Goal: Information Seeking & Learning: Learn about a topic

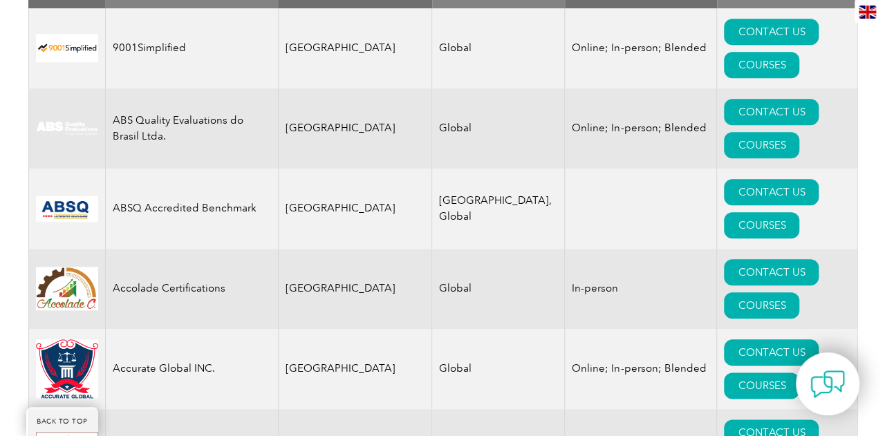
scroll to position [636, 0]
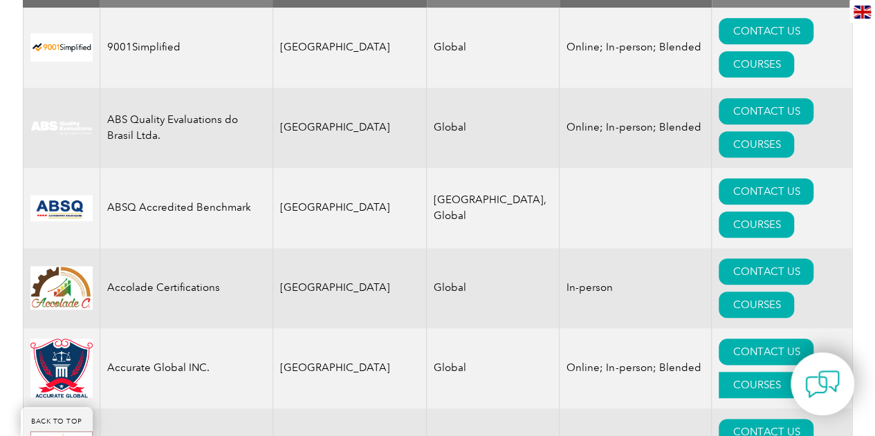
click at [775, 372] on link "COURSES" at bounding box center [756, 385] width 75 height 26
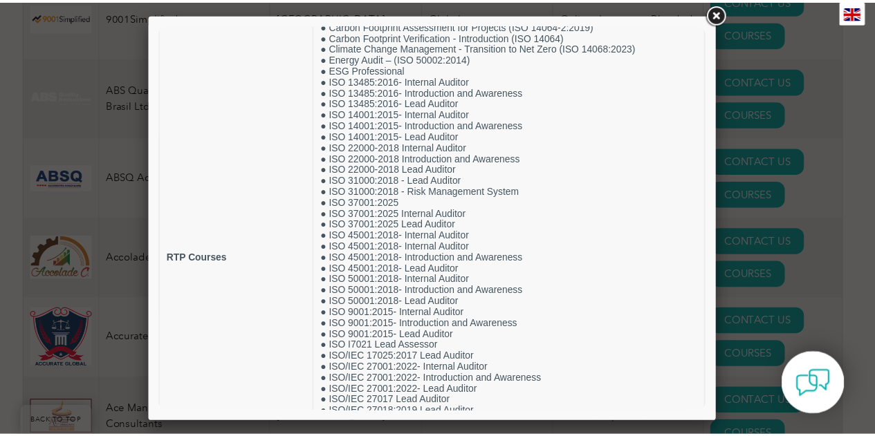
scroll to position [66, 0]
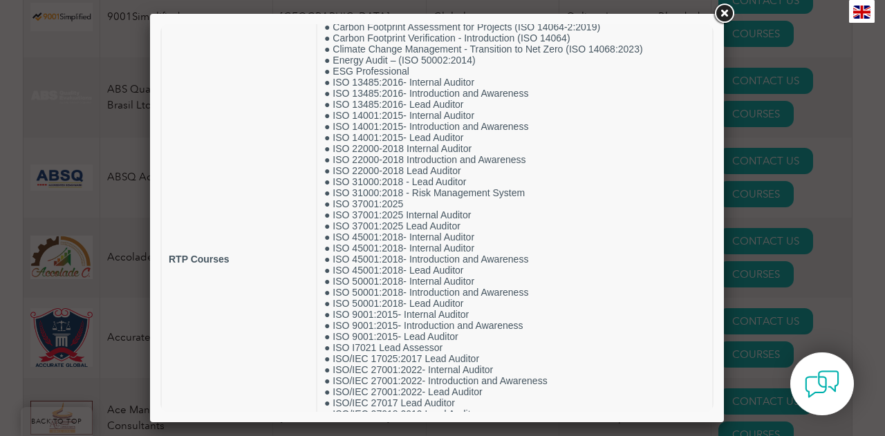
click at [721, 12] on link at bounding box center [724, 13] width 25 height 25
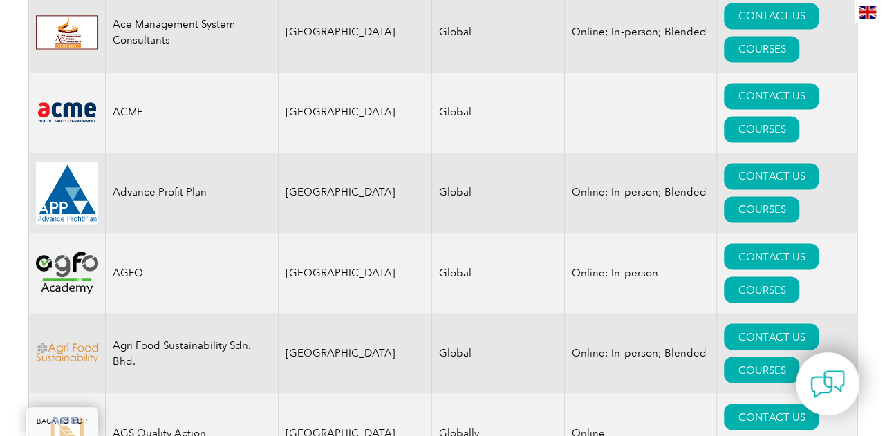
scroll to position [1054, 0]
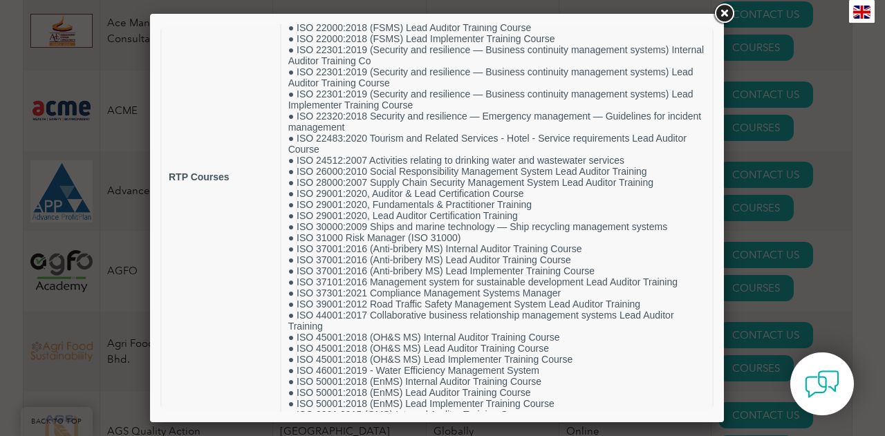
scroll to position [500, 0]
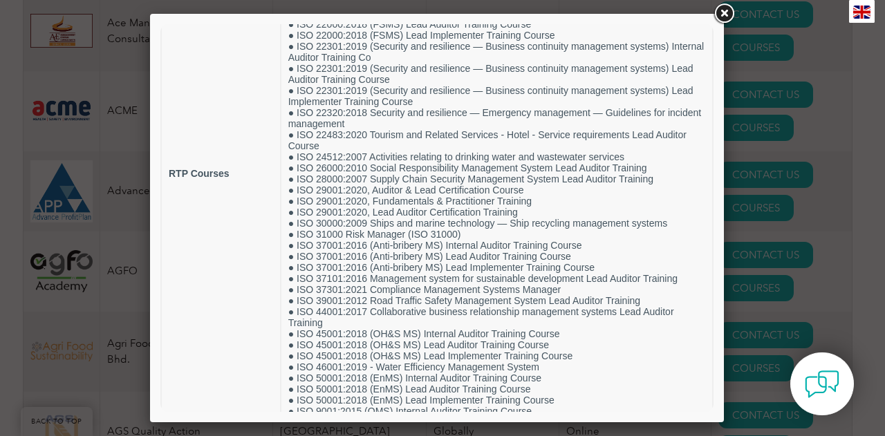
drag, startPoint x: 705, startPoint y: 136, endPoint x: 881, endPoint y: 300, distance: 240.8
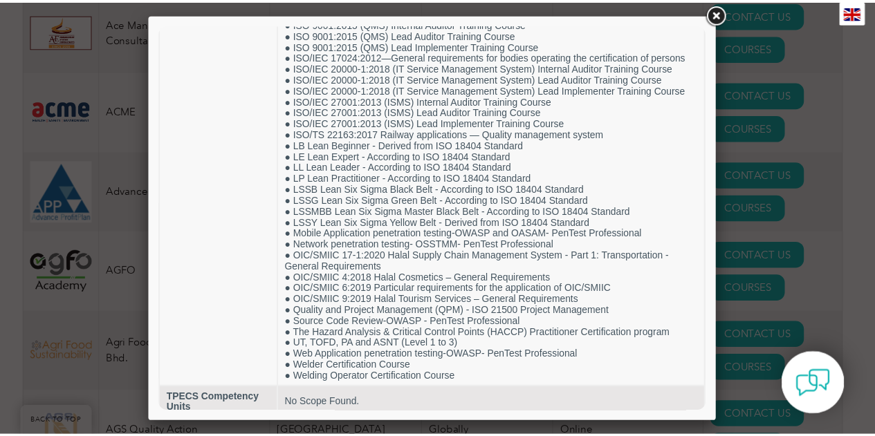
scroll to position [907, 0]
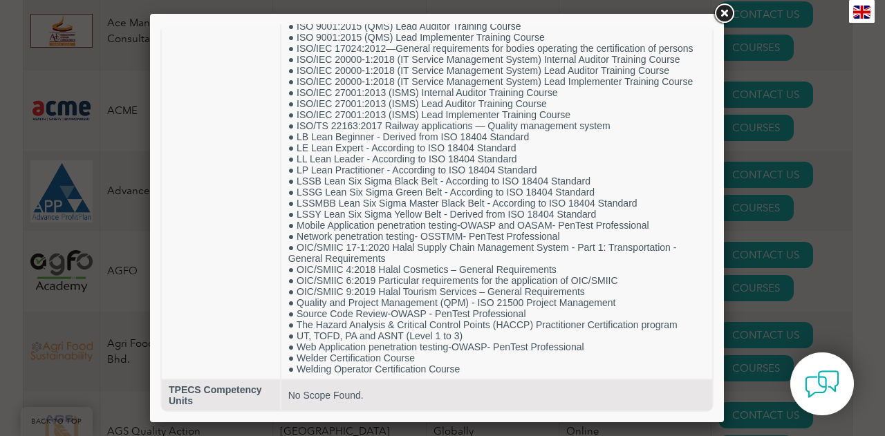
drag, startPoint x: 708, startPoint y: 275, endPoint x: 878, endPoint y: 416, distance: 221.0
click at [731, 7] on link at bounding box center [724, 13] width 25 height 25
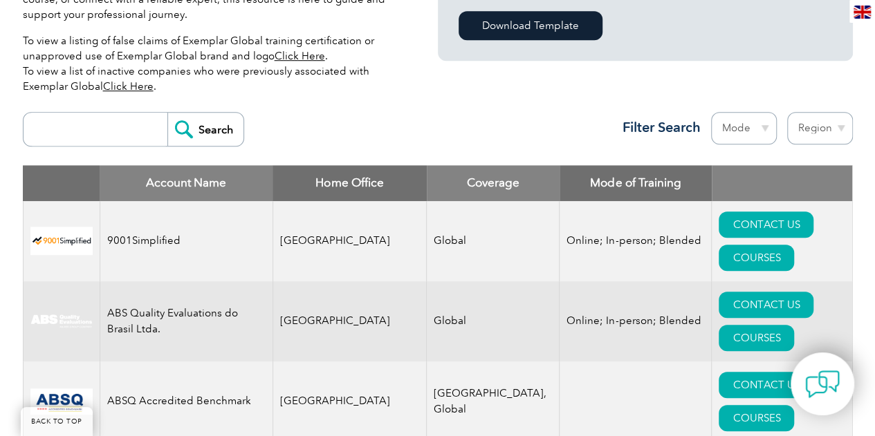
scroll to position [423, 0]
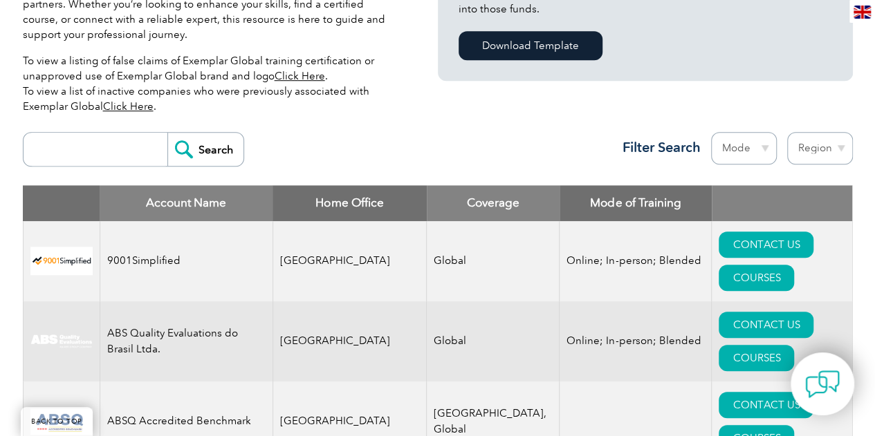
click at [90, 154] on input "search" at bounding box center [98, 149] width 137 height 33
type input "global"
click at [201, 157] on input "Search" at bounding box center [205, 149] width 76 height 33
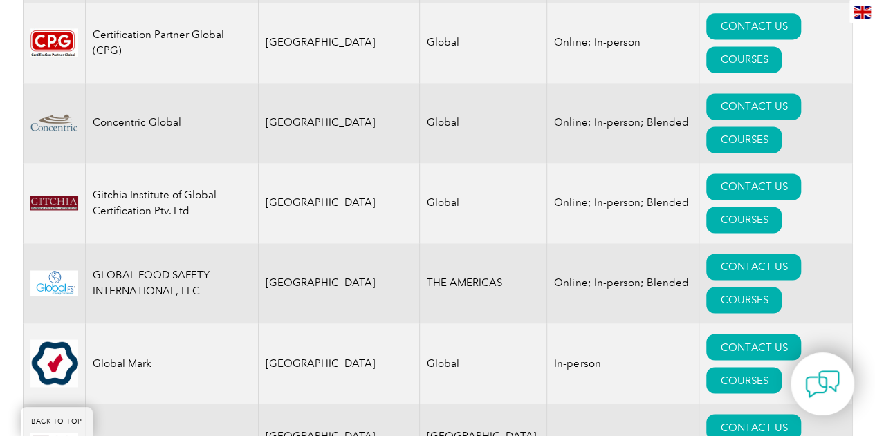
scroll to position [983, 0]
